Goal: Information Seeking & Learning: Learn about a topic

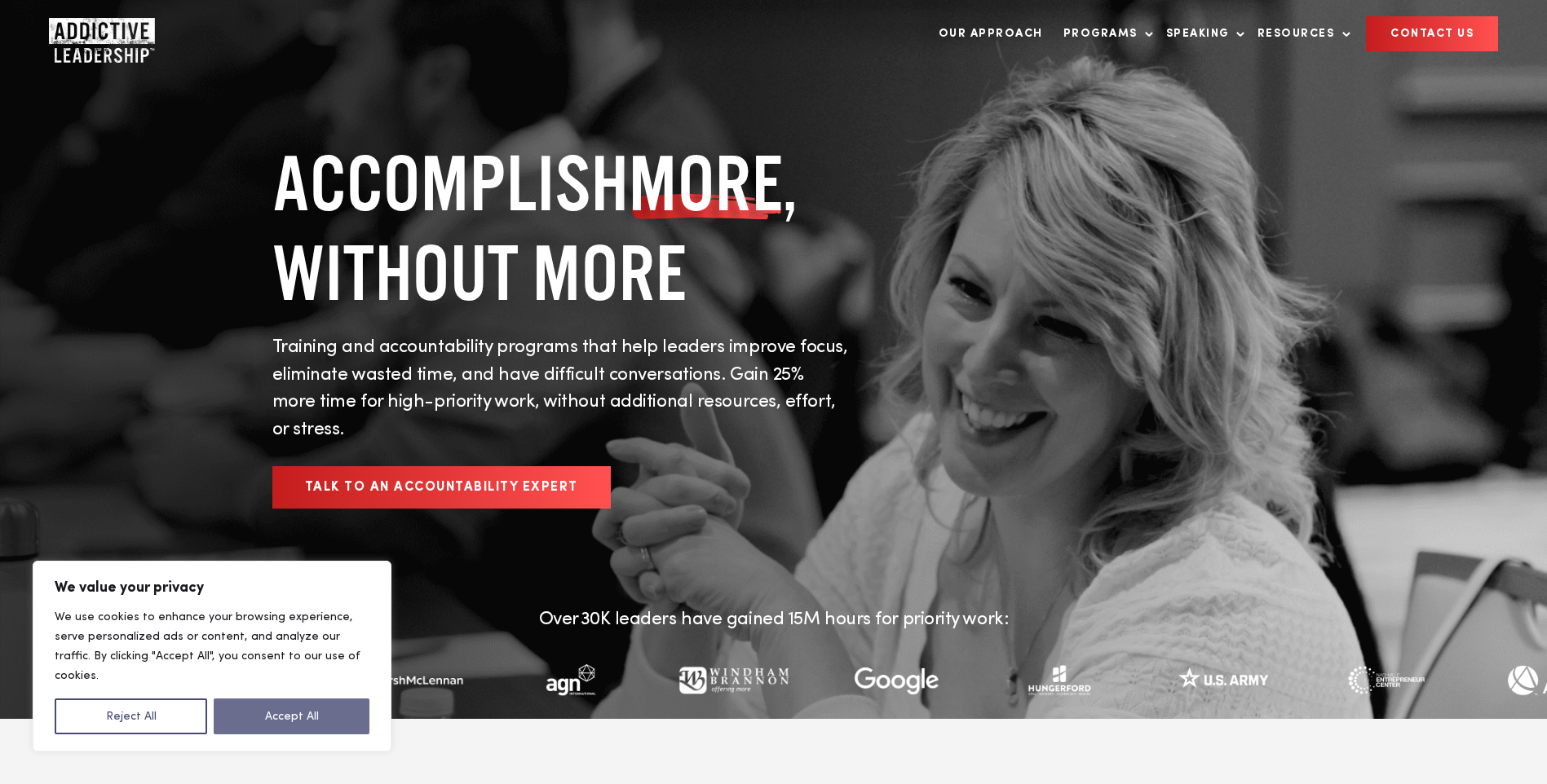
click at [266, 707] on button "Accept All" at bounding box center [291, 717] width 155 height 36
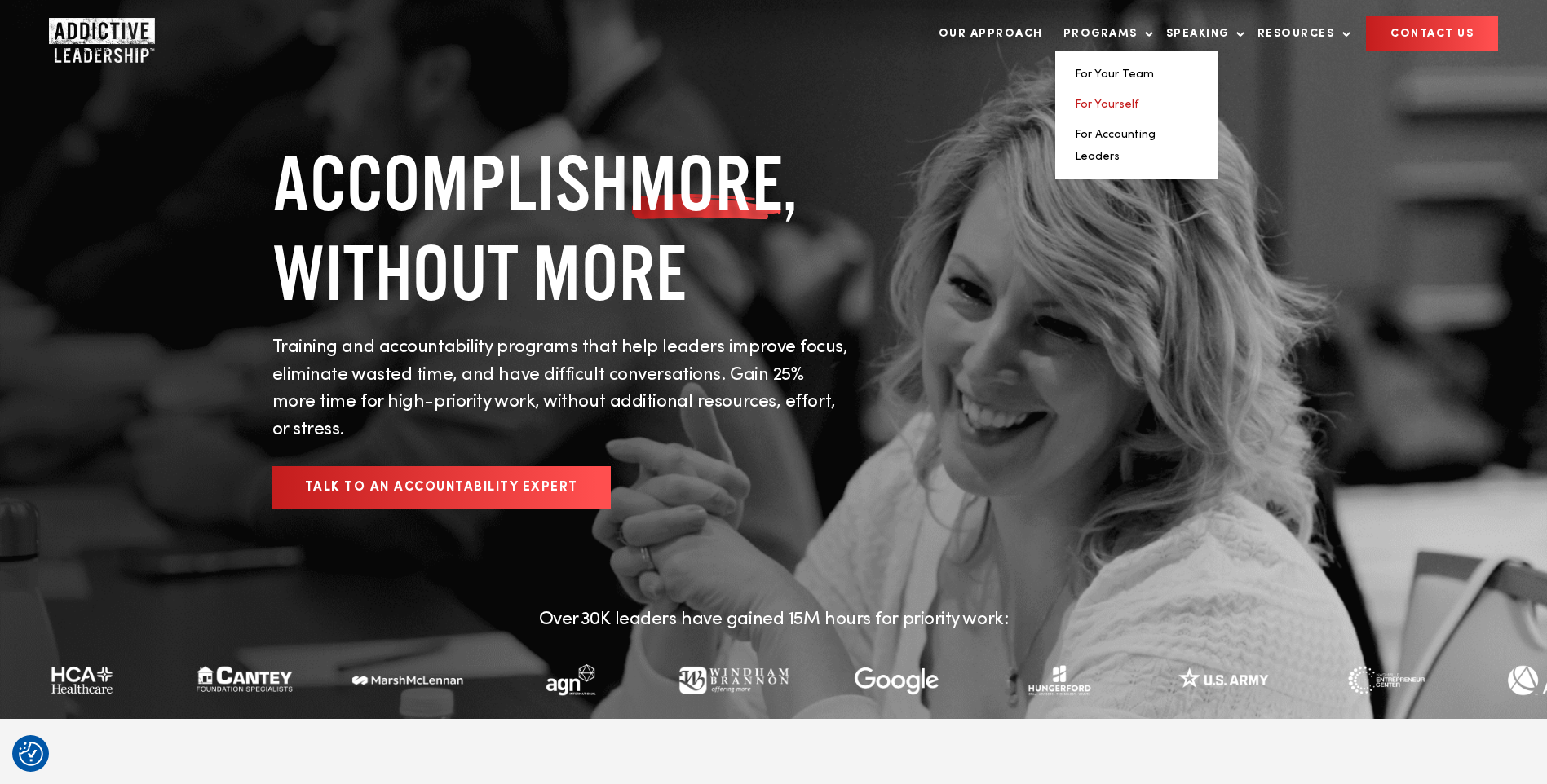
click at [1118, 107] on link "For Yourself" at bounding box center [1106, 103] width 64 height 11
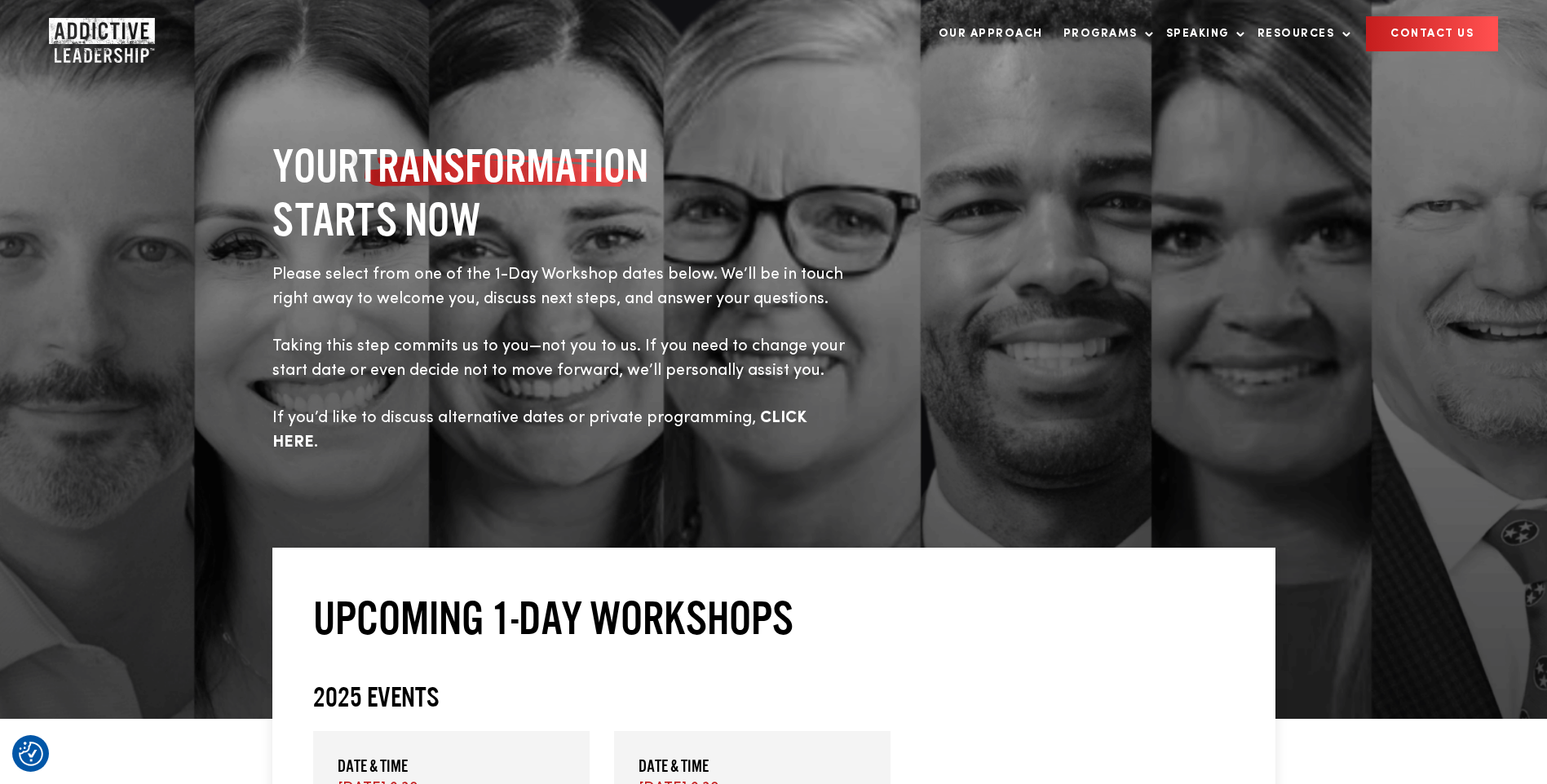
click at [801, 412] on b "CLICK HERE." at bounding box center [539, 430] width 534 height 41
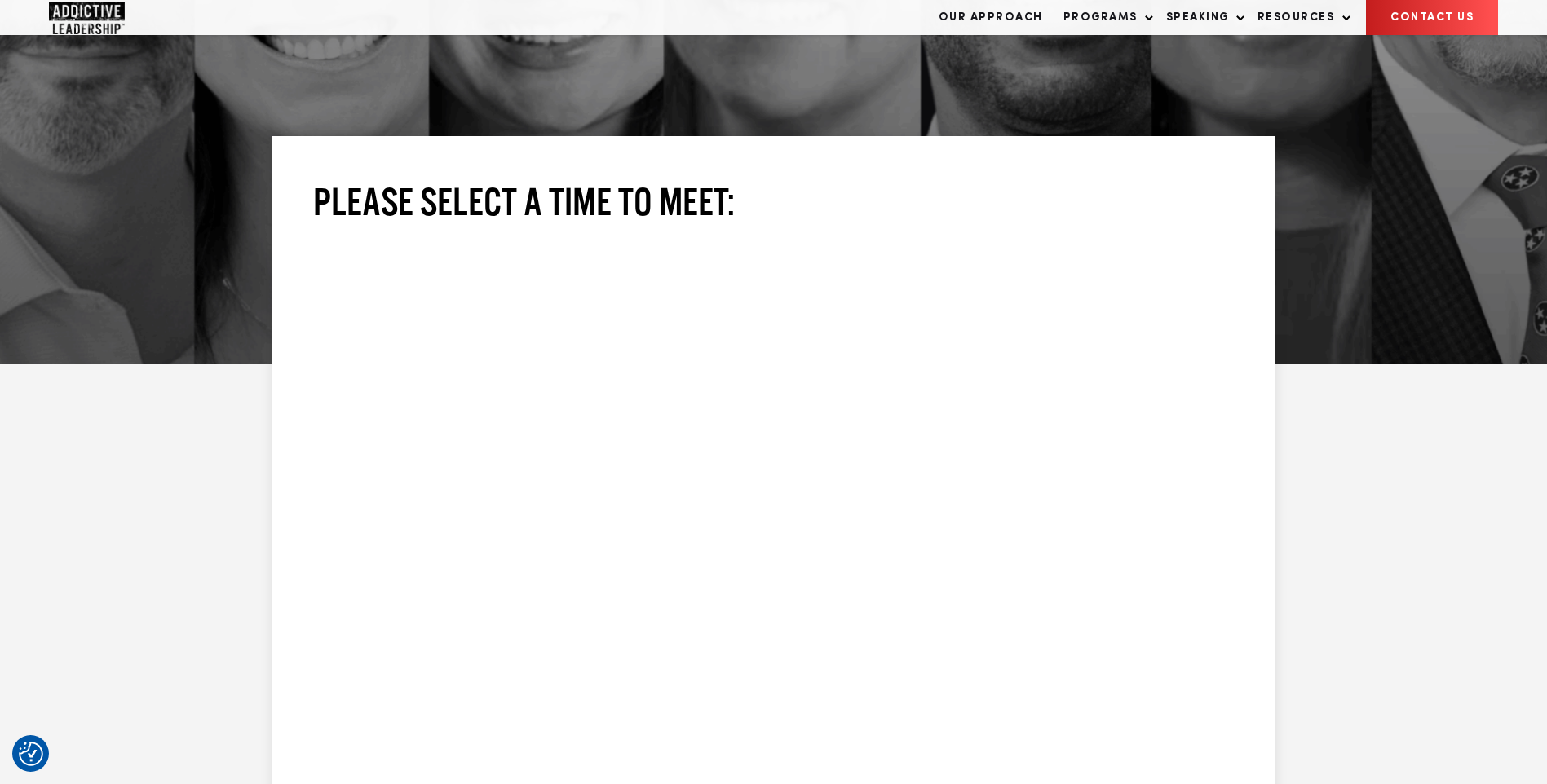
scroll to position [121, 0]
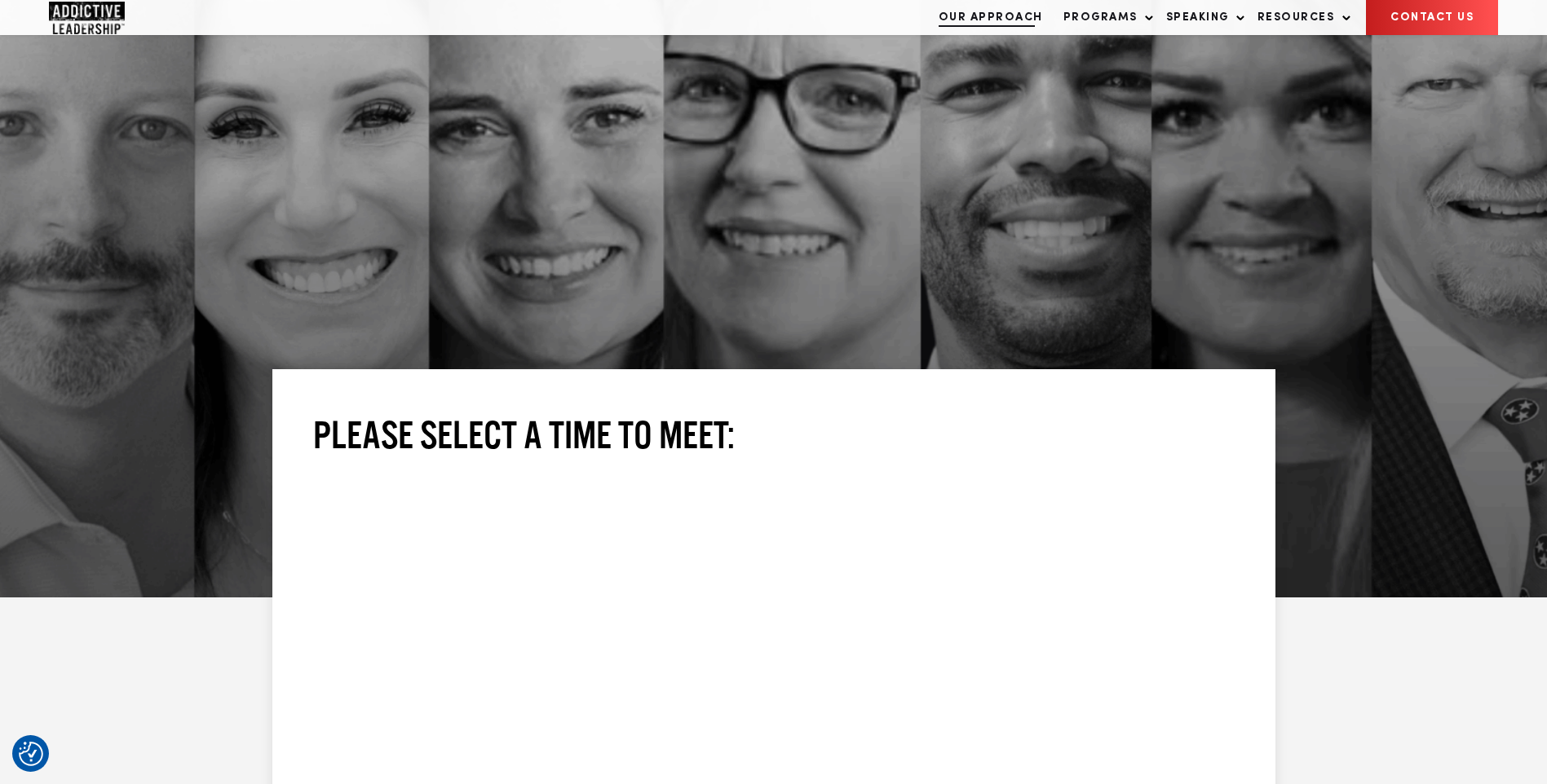
click at [1009, 34] on link "Our Approach" at bounding box center [990, 17] width 120 height 33
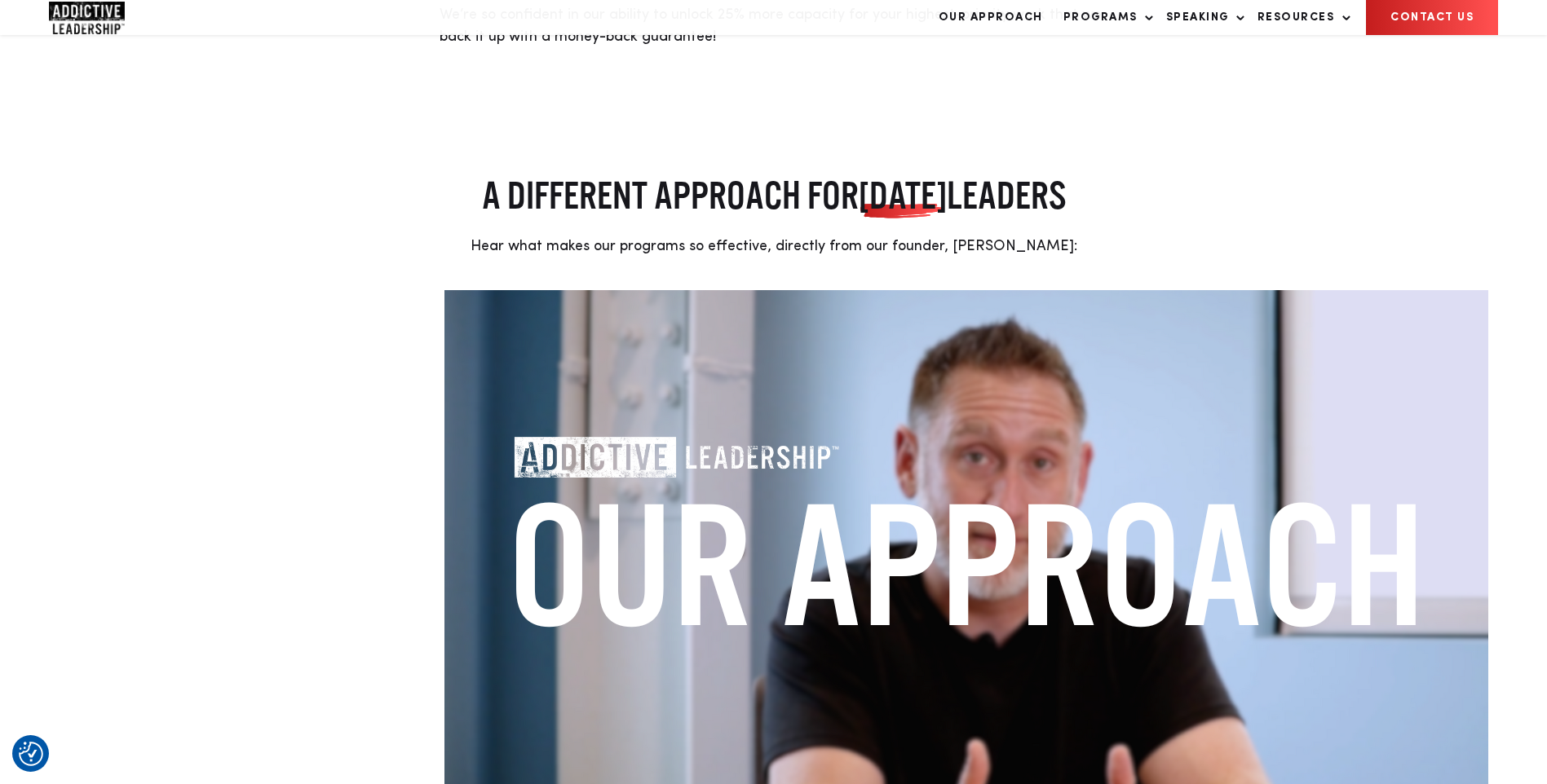
scroll to position [336, 0]
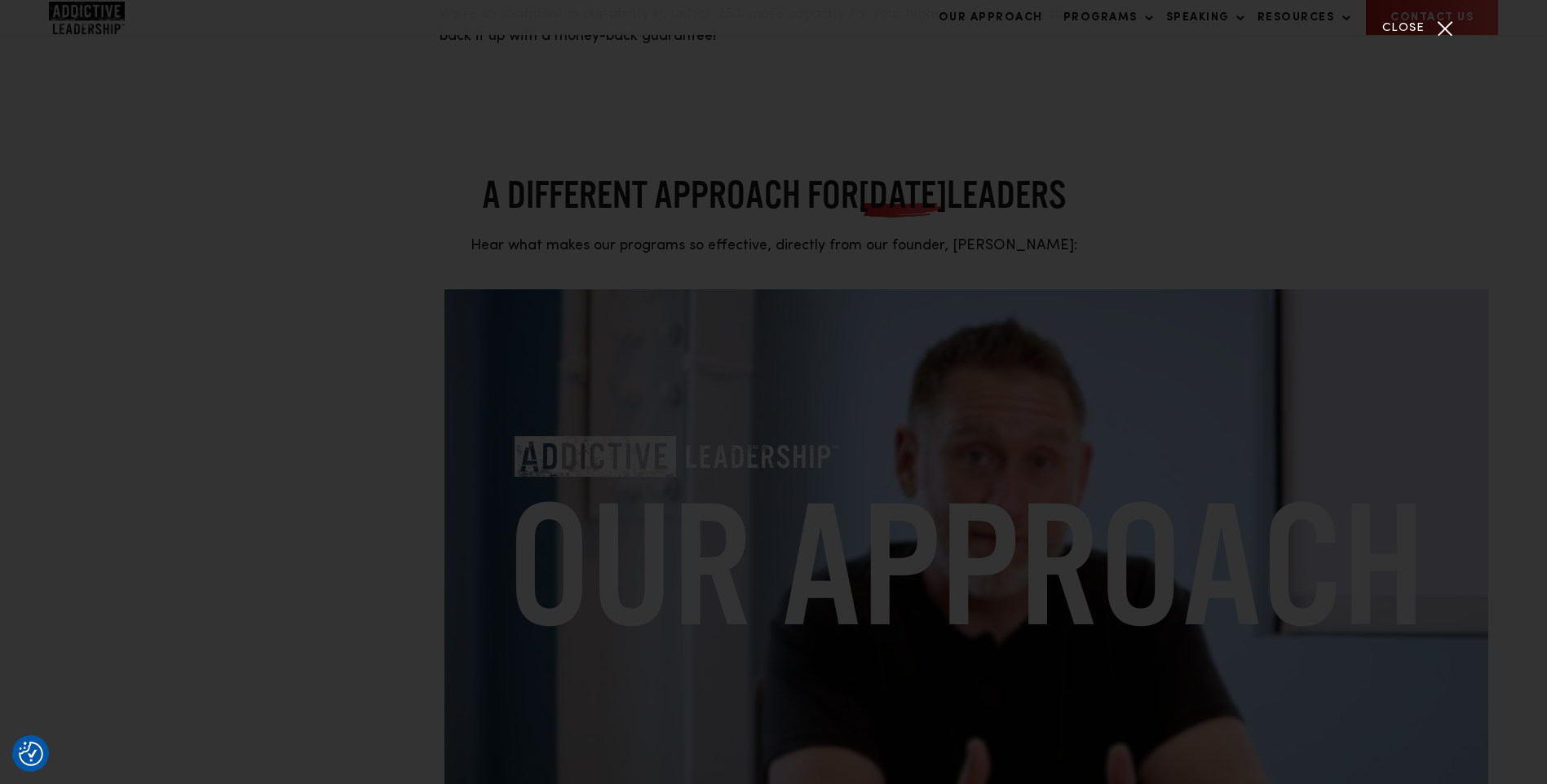
drag, startPoint x: 1392, startPoint y: 29, endPoint x: 1406, endPoint y: 42, distance: 19.1
click at [1392, 29] on span "Close" at bounding box center [1403, 29] width 43 height 19
